Goal: Transaction & Acquisition: Purchase product/service

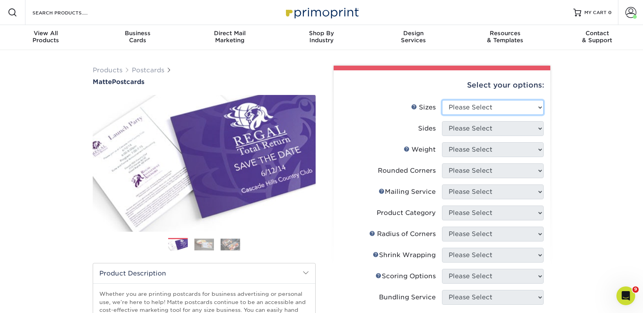
click at [464, 103] on select "Please Select 1.5" x 7" 2" x 4" 2" x 6" 2" x 7" 2" x 8" 2.12" x 5.5" 2.125" x 5…" at bounding box center [493, 107] width 102 height 15
select select "2.00x6.00"
click at [442, 100] on select "Please Select 1.5" x 7" 2" x 4" 2" x 6" 2" x 7" 2" x 8" 2.12" x 5.5" 2.125" x 5…" at bounding box center [493, 107] width 102 height 15
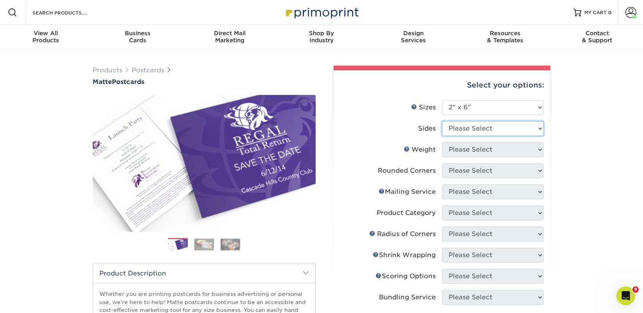
click at [466, 130] on select "Please Select Print Both Sides Print Front Only" at bounding box center [493, 128] width 102 height 15
select select "13abbda7-1d64-4f25-8bb2-c179b224825d"
click at [442, 121] on select "Please Select Print Both Sides Print Front Only" at bounding box center [493, 128] width 102 height 15
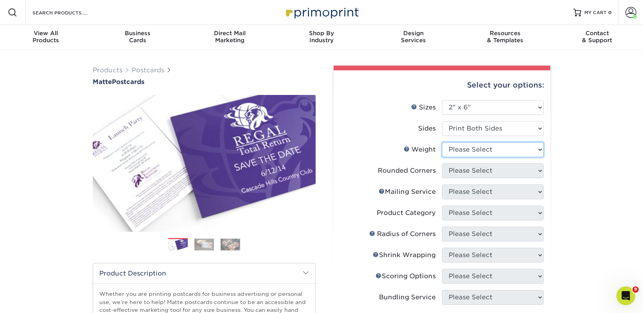
click at [465, 148] on select "Please Select 14PT 16PT" at bounding box center [493, 149] width 102 height 15
select select "14PT"
click at [442, 142] on select "Please Select 14PT 16PT" at bounding box center [493, 149] width 102 height 15
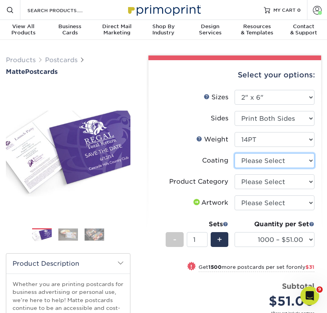
click at [266, 160] on select at bounding box center [274, 160] width 80 height 15
click at [248, 164] on select at bounding box center [274, 160] width 80 height 15
select select "121bb7b5-3b4d-429f-bd8d-bbf80e953313"
click at [234, 153] on select at bounding box center [274, 160] width 80 height 15
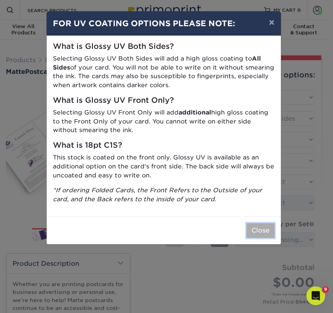
click at [259, 225] on button "Close" at bounding box center [260, 230] width 28 height 15
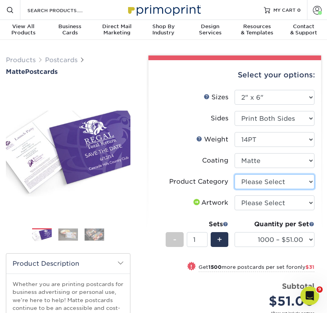
click at [254, 182] on select "Please Select Postcards" at bounding box center [274, 182] width 80 height 15
select select "9b7272e0-d6c8-4c3c-8e97-d3a1bcdab858"
click at [234, 175] on select "Please Select Postcards" at bounding box center [274, 182] width 80 height 15
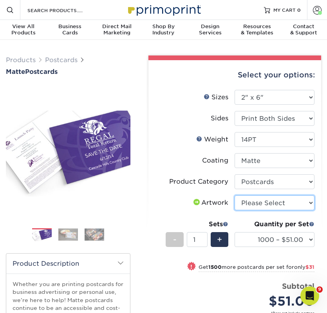
click at [254, 202] on select "Please Select I will upload files I need a design - $150" at bounding box center [274, 203] width 80 height 15
select select "upload"
click at [234, 196] on select "Please Select I will upload files I need a design - $150" at bounding box center [274, 203] width 80 height 15
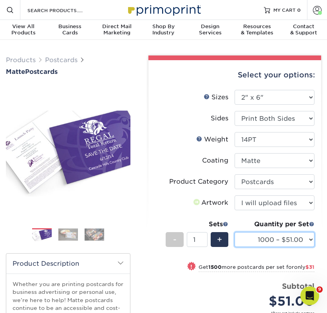
click at [257, 236] on select "1000 – $51.00 2500 – $82.00 5000 – $123.00 10000 – $234.00 15000 – $344.00 2000…" at bounding box center [274, 239] width 80 height 15
select select "10000 – $234.00"
click at [234, 232] on select "1000 – $51.00 2500 – $82.00 5000 – $123.00 10000 – $234.00 15000 – $344.00 2000…" at bounding box center [274, 239] width 80 height 15
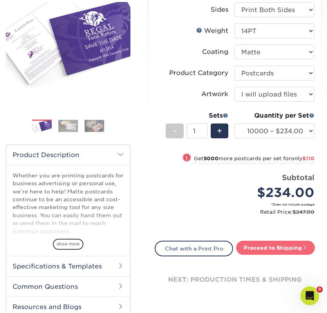
click at [272, 248] on link "Proceed to Shipping" at bounding box center [275, 248] width 79 height 14
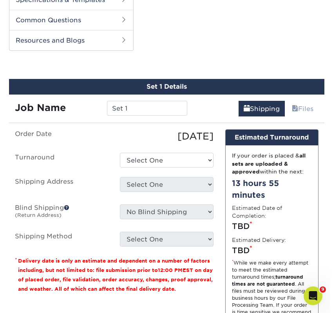
scroll to position [388, 0]
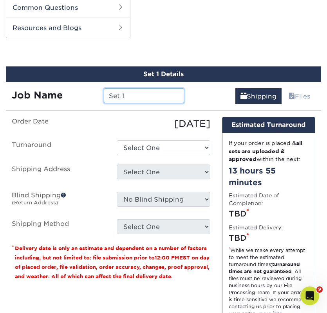
click at [134, 93] on input "Set 1" at bounding box center [144, 95] width 80 height 15
paste input "Tombolo Books"
type input "Tombolo Books"
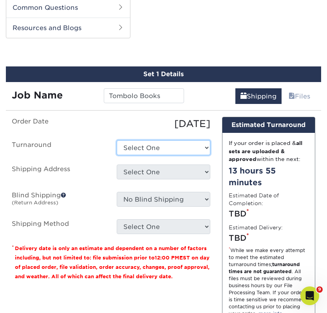
click at [141, 148] on select "Select One 2-4 Business Days 2 Day Next Business Day" at bounding box center [163, 147] width 93 height 15
select select "ec42ffe5-ebcc-45e1-9ee7-bced27445271"
click at [117, 140] on select "Select One 2-4 Business Days 2 Day Next Business Day" at bounding box center [163, 147] width 93 height 15
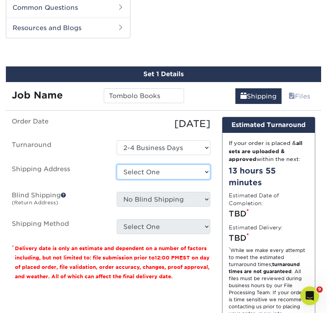
click at [144, 172] on select "Select One 2nd Floor Convention Center A Better [DATE] Books & Boutique A Good …" at bounding box center [163, 172] width 93 height 15
select select "newaddress"
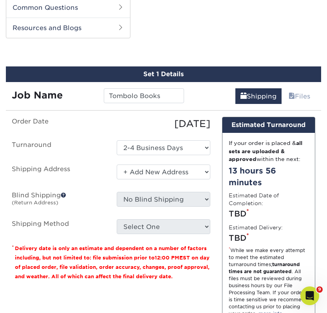
click at [117, 165] on select "Select One 2nd Floor Convention Center A Better [DATE] Books & Boutique A Good …" at bounding box center [163, 172] width 93 height 15
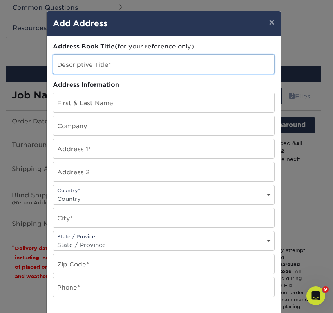
click at [55, 67] on input "text" at bounding box center [163, 64] width 221 height 19
paste input "Tombolo Books"
type input "Tombolo Books"
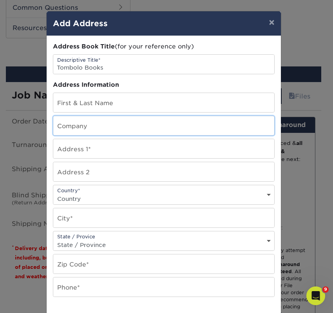
click at [62, 127] on input "text" at bounding box center [163, 125] width 221 height 19
paste input "Tombolo Books"
type input "Tombolo Books"
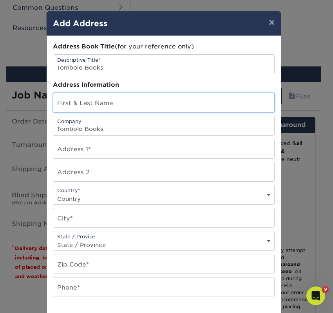
click at [77, 103] on input "text" at bounding box center [163, 102] width 221 height 19
paste input "[PERSON_NAME]"
type input "[PERSON_NAME]"
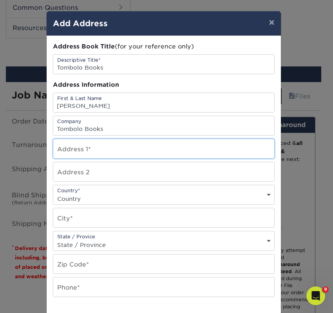
click at [119, 155] on input "text" at bounding box center [163, 148] width 221 height 19
paste input "[STREET_ADDRESS]"
type input "[STREET_ADDRESS]"
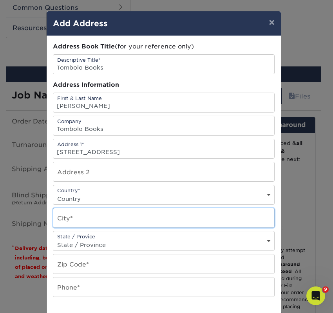
click at [79, 212] on input "text" at bounding box center [163, 218] width 221 height 19
paste input "[GEOGRAPHIC_DATA]"
type input "[GEOGRAPHIC_DATA]"
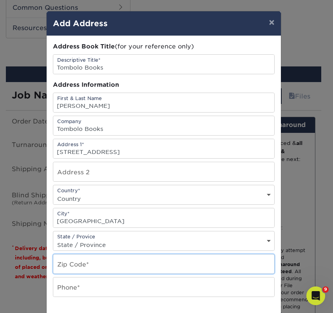
click at [70, 257] on input "text" at bounding box center [163, 264] width 221 height 19
paste input "33712"
type input "33712"
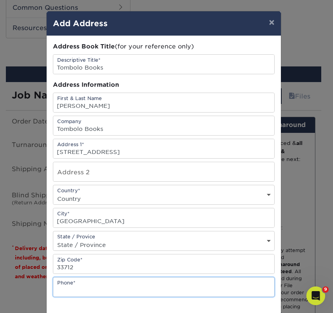
click at [69, 279] on input "text" at bounding box center [163, 287] width 221 height 19
type input "4257367064"
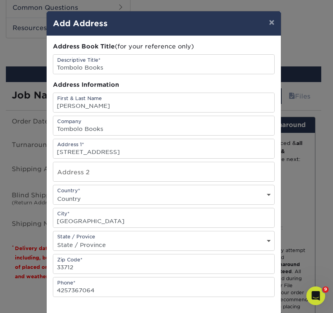
click at [95, 194] on select "Country [GEOGRAPHIC_DATA] [GEOGRAPHIC_DATA] ----------------------------- [GEOG…" at bounding box center [163, 198] width 221 height 11
select select "US"
click at [53, 193] on select "Country [GEOGRAPHIC_DATA] [GEOGRAPHIC_DATA] ----------------------------- [GEOG…" at bounding box center [163, 198] width 221 height 11
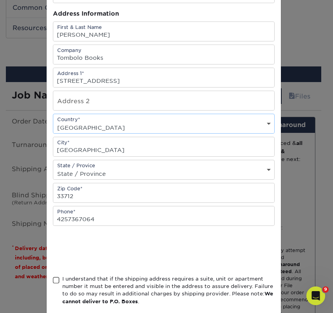
scroll to position [112, 0]
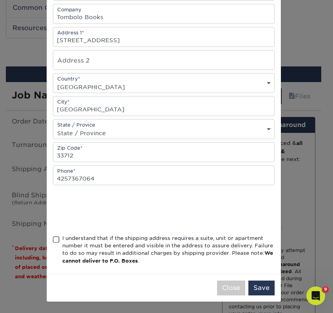
click at [77, 233] on div "Address Book Title (for your reference only) Descriptive Title* Tombolo Books A…" at bounding box center [163, 99] width 221 height 338
click at [93, 241] on div "I understand that if the shipping address requires a suite, unit or apartment n…" at bounding box center [168, 250] width 212 height 31
click at [0, 0] on input "I understand that if the shipping address requires a suite, unit or apartment n…" at bounding box center [0, 0] width 0 height 0
click at [251, 291] on button "Save" at bounding box center [261, 288] width 26 height 15
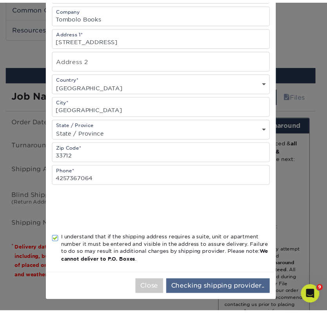
scroll to position [0, 0]
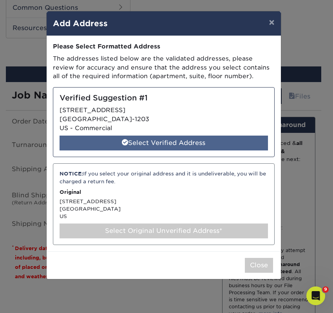
click at [184, 148] on div "Select Verified Address" at bounding box center [163, 143] width 208 height 15
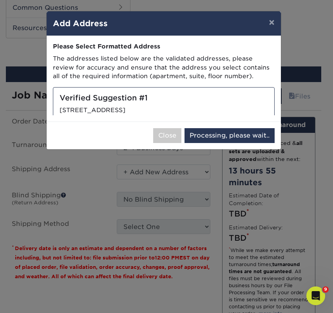
select select "286817"
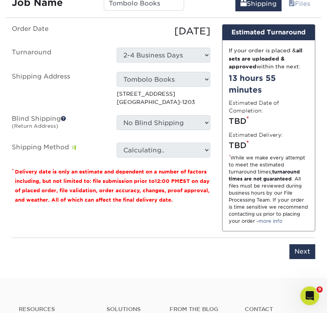
scroll to position [543, 0]
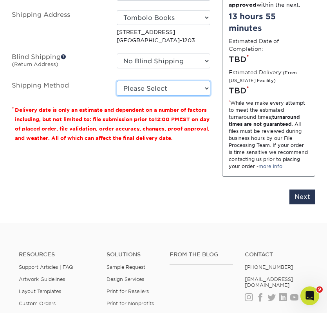
click at [167, 96] on select "Please Select Ground Shipping (+$50.28) 3 Day Shipping Service (+$77.82) 2 Day …" at bounding box center [163, 88] width 93 height 15
select select "03"
click at [117, 88] on select "Please Select Ground Shipping (+$50.28) 3 Day Shipping Service (+$77.82) 2 Day …" at bounding box center [163, 88] width 93 height 15
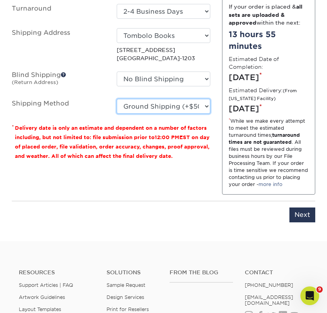
scroll to position [490, 0]
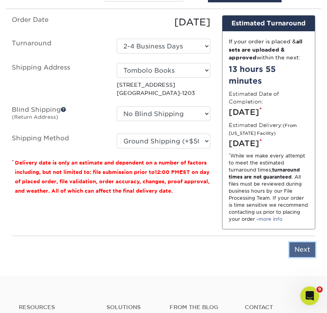
click at [297, 257] on input "Next" at bounding box center [302, 250] width 26 height 15
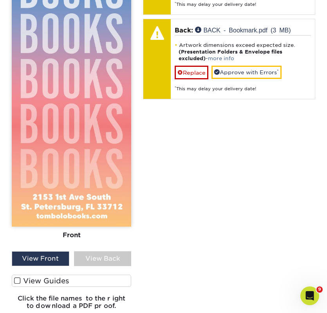
scroll to position [745, 0]
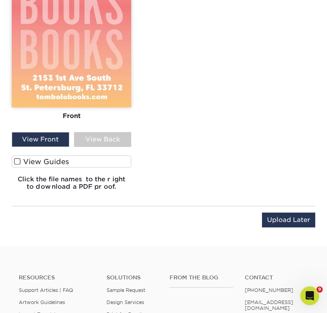
click at [66, 160] on label "View Guides" at bounding box center [71, 162] width 119 height 12
click at [0, 0] on input "View Guides" at bounding box center [0, 0] width 0 height 0
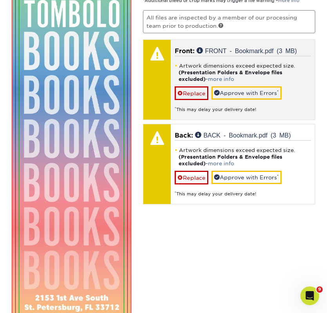
scroll to position [520, 0]
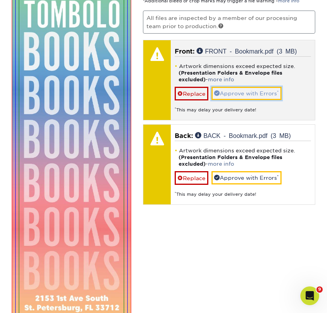
click at [233, 97] on link "Approve with Errors *" at bounding box center [246, 93] width 70 height 13
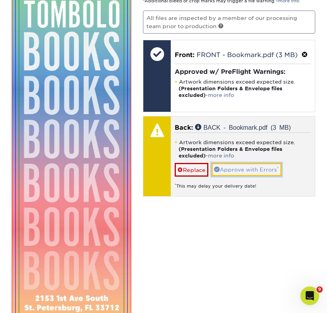
click at [236, 166] on link "Approve with Errors *" at bounding box center [246, 169] width 70 height 13
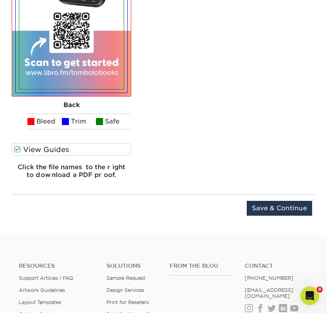
scroll to position [1128, 0]
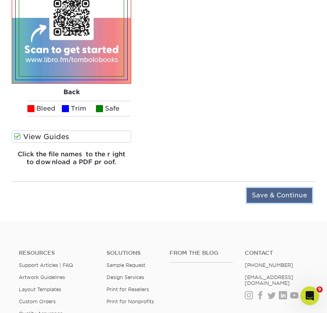
click at [258, 197] on input "Save & Continue" at bounding box center [279, 195] width 65 height 15
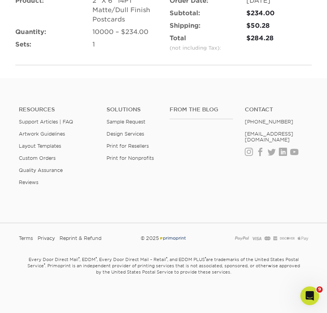
scroll to position [564, 0]
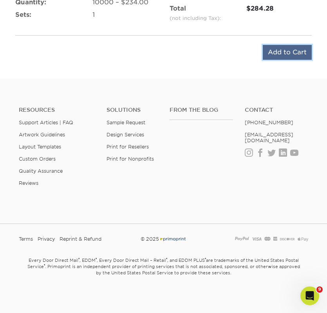
click at [276, 54] on input "Add to Cart" at bounding box center [287, 52] width 49 height 15
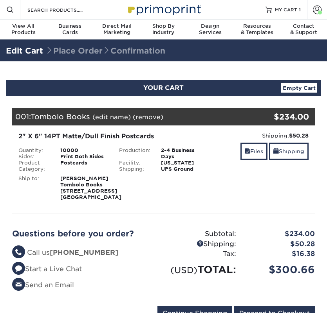
scroll to position [154, 0]
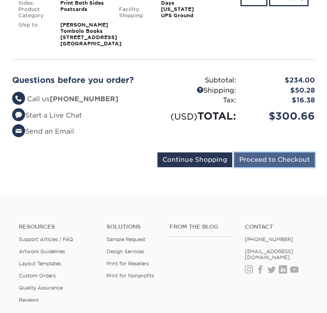
click at [251, 167] on input "Proceed to Checkout" at bounding box center [274, 160] width 81 height 15
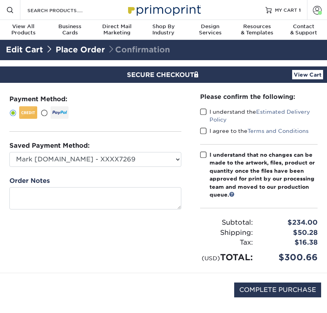
click at [206, 113] on label "I understand the Estimated Delivery Policy" at bounding box center [258, 116] width 117 height 16
click at [0, 0] on input "I understand the Estimated Delivery Policy" at bounding box center [0, 0] width 0 height 0
drag, startPoint x: 205, startPoint y: 128, endPoint x: 208, endPoint y: 142, distance: 13.5
click at [205, 129] on span at bounding box center [203, 131] width 7 height 7
click at [0, 0] on input "I agree to the Terms and Conditions" at bounding box center [0, 0] width 0 height 0
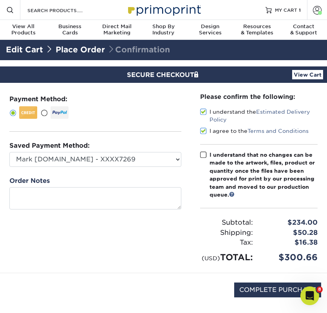
drag, startPoint x: 204, startPoint y: 154, endPoint x: 209, endPoint y: 158, distance: 5.6
click at [205, 155] on span at bounding box center [203, 154] width 7 height 7
click at [0, 0] on input "I understand that no changes can be made to the artwork, files, product or quan…" at bounding box center [0, 0] width 0 height 0
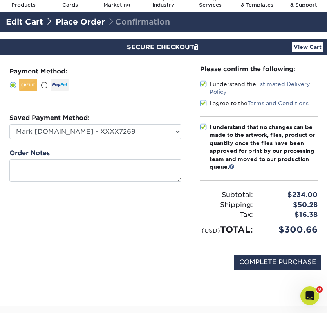
scroll to position [69, 0]
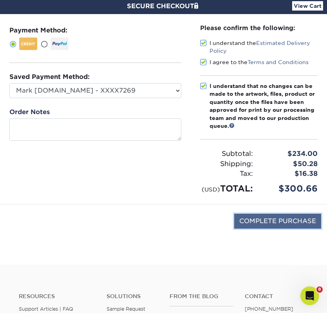
click at [264, 229] on input "COMPLETE PURCHASE" at bounding box center [277, 221] width 87 height 15
type input "PROCESSING, PLEASE WAIT..."
